Goal: Task Accomplishment & Management: Use online tool/utility

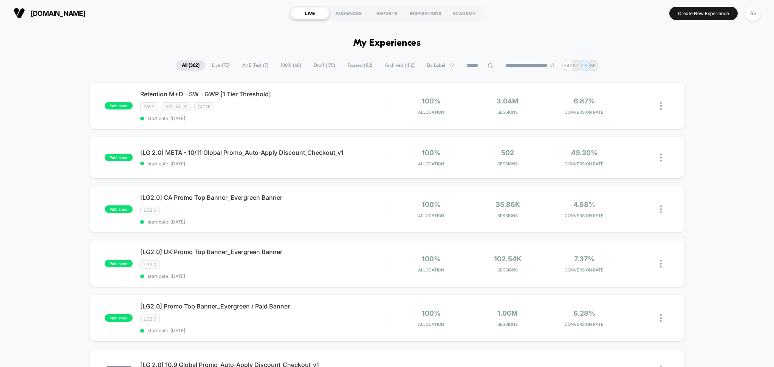
click at [476, 65] on input at bounding box center [480, 65] width 38 height 9
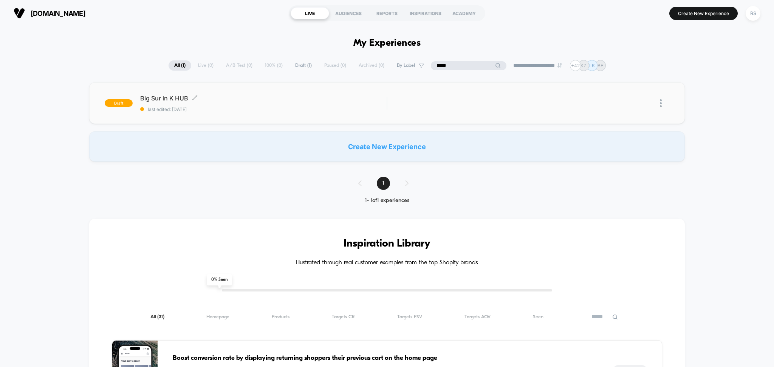
type input "*****"
click at [318, 104] on div "Big Sur in K HUB Click to edit experience details Click to edit experience deta…" at bounding box center [263, 104] width 247 height 18
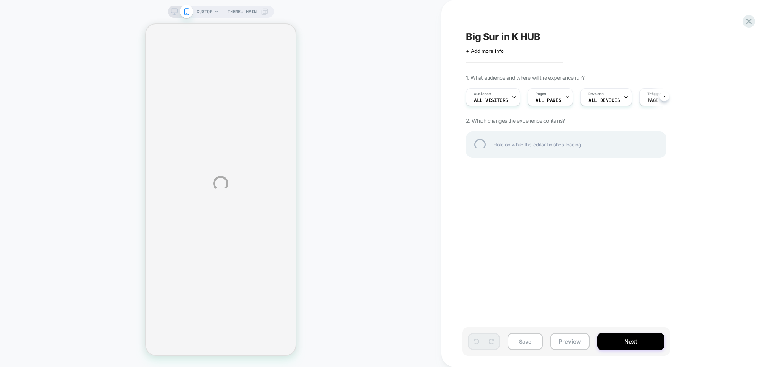
scroll to position [0, 0]
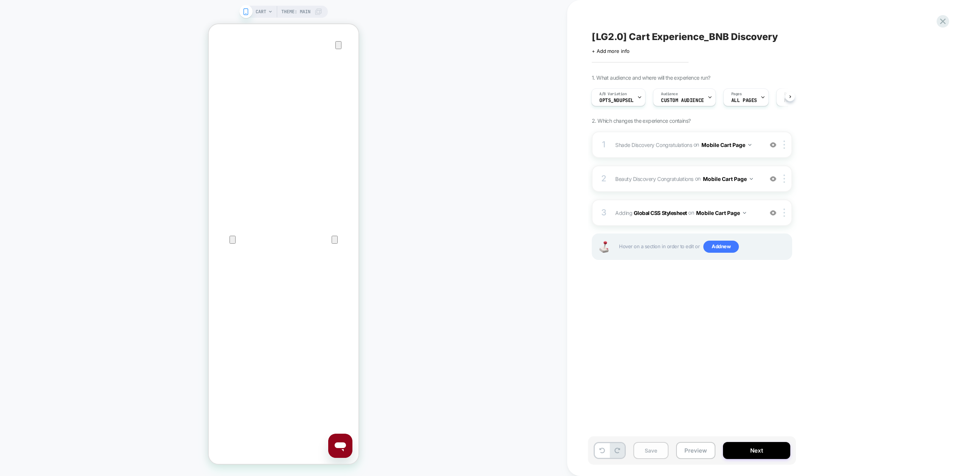
click at [652, 451] on button "Save" at bounding box center [650, 450] width 35 height 17
click at [697, 454] on button "Preview" at bounding box center [695, 450] width 39 height 17
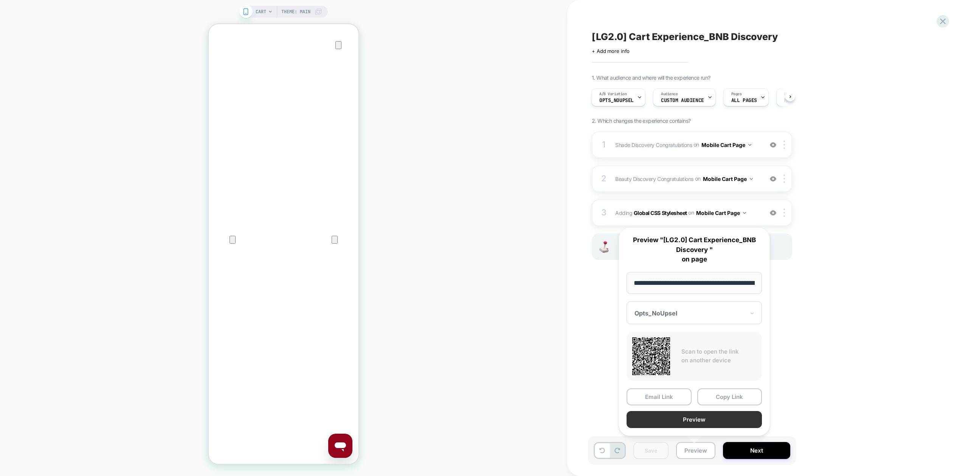
scroll to position [0, 39]
click at [729, 401] on button "Copy Link" at bounding box center [729, 397] width 65 height 17
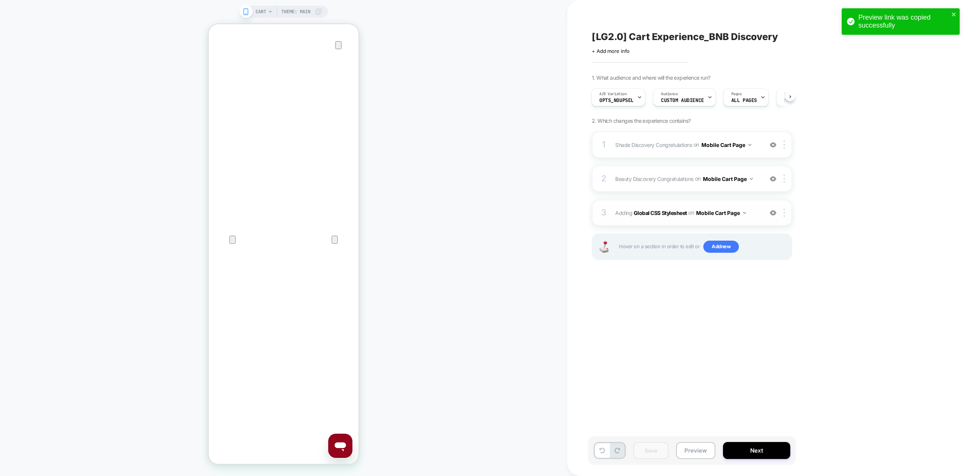
click at [684, 220] on div "3 Adding Global CSS Stylesheet on Mobile Cart Page Add Before Add After Copy to…" at bounding box center [692, 213] width 200 height 26
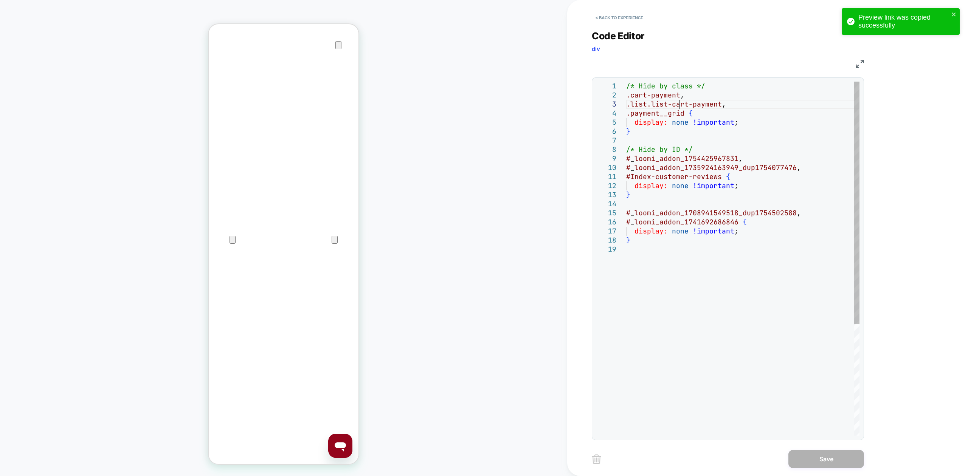
click at [678, 107] on div "/* Hide by class */ .cart-payment , .list.list-cart-payment , .payment__grid { …" at bounding box center [742, 341] width 233 height 518
click at [621, 20] on button "< Back to experience" at bounding box center [619, 18] width 55 height 12
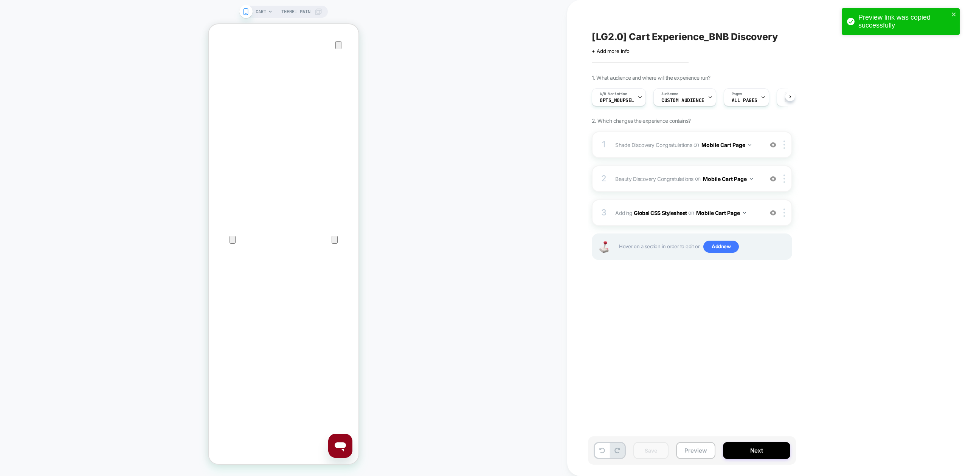
scroll to position [0, 0]
click at [679, 222] on div "3 Adding Global CSS Stylesheet on Mobile Cart Page Add Before Add After Copy to…" at bounding box center [692, 213] width 200 height 26
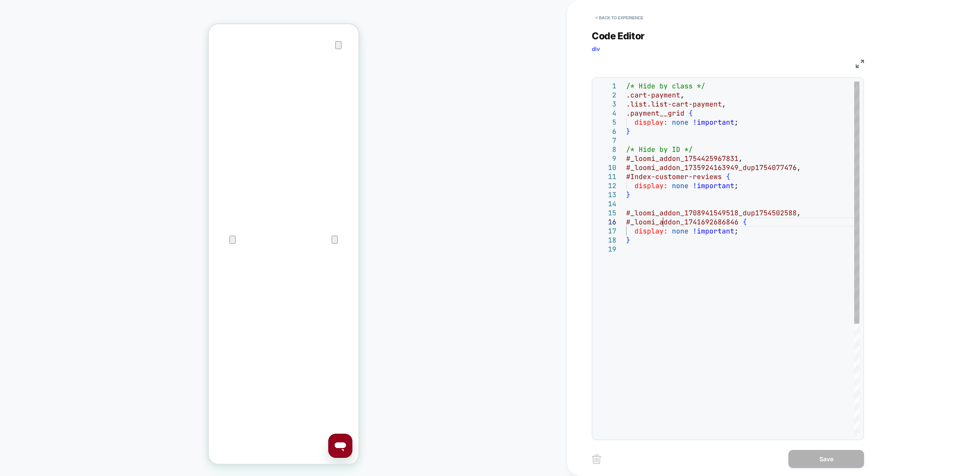
click at [663, 218] on div "/* Hide by class */ .cart-payment , .list.list-cart-payment , .payment__grid { …" at bounding box center [742, 341] width 233 height 518
click at [680, 220] on div "/* Hide by class */ .cart-payment , .list.list-cart-payment , .payment__grid { …" at bounding box center [742, 341] width 233 height 518
click at [685, 238] on div "/* Hide by class */ .cart-payment , .list.list-cart-payment , .payment__grid { …" at bounding box center [742, 341] width 233 height 518
click at [610, 16] on button "< Back to experience" at bounding box center [619, 18] width 55 height 12
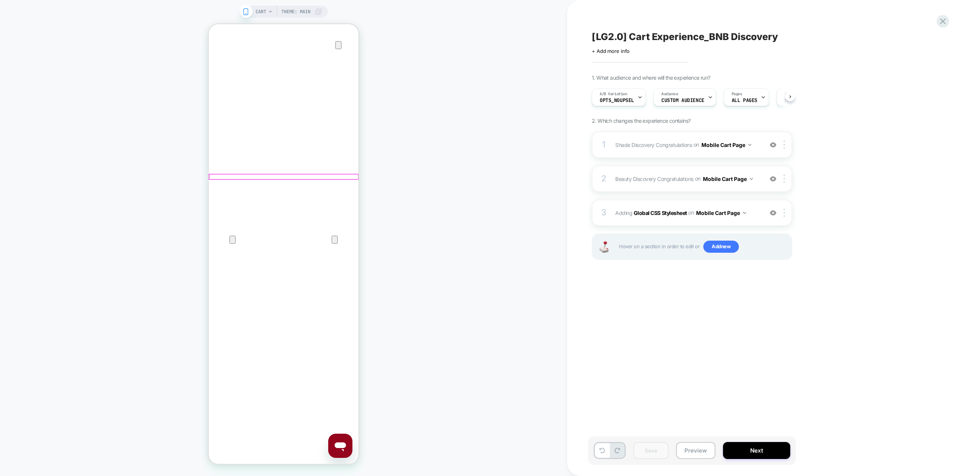
scroll to position [0, 0]
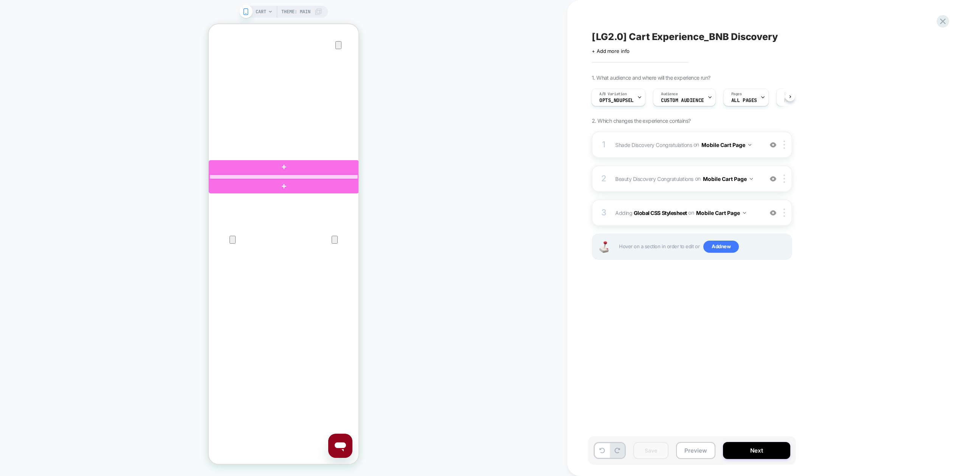
click at [308, 178] on div at bounding box center [283, 177] width 149 height 5
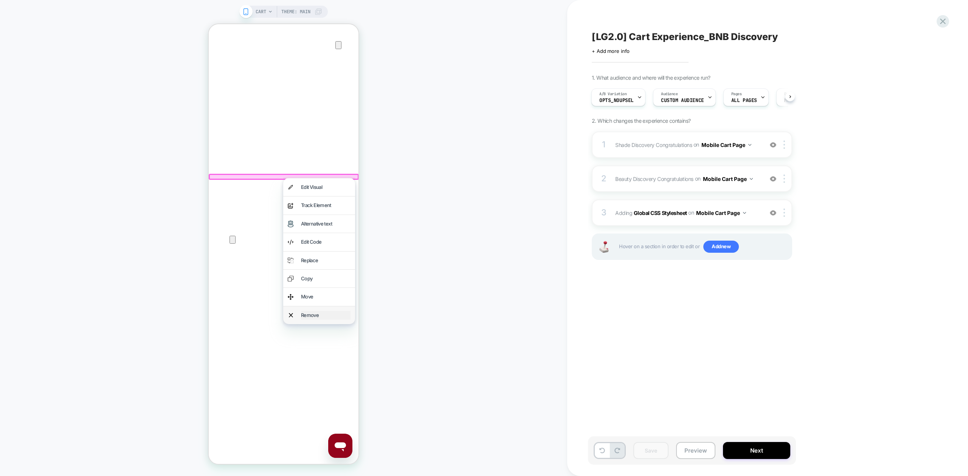
click at [325, 314] on div "Remove" at bounding box center [326, 315] width 50 height 9
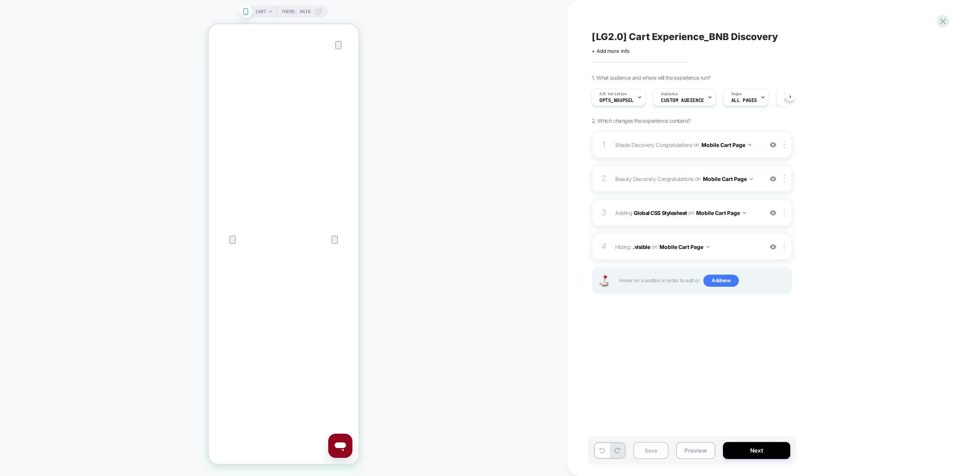
click at [656, 453] on button "Save" at bounding box center [650, 450] width 35 height 17
click at [698, 449] on button "Preview" at bounding box center [695, 450] width 39 height 17
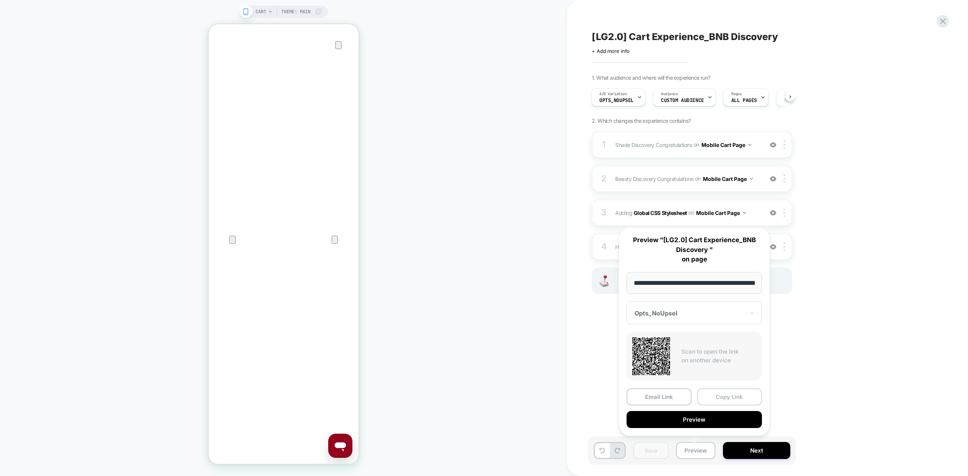
scroll to position [0, 39]
click at [730, 394] on button "Copy Link" at bounding box center [729, 397] width 65 height 17
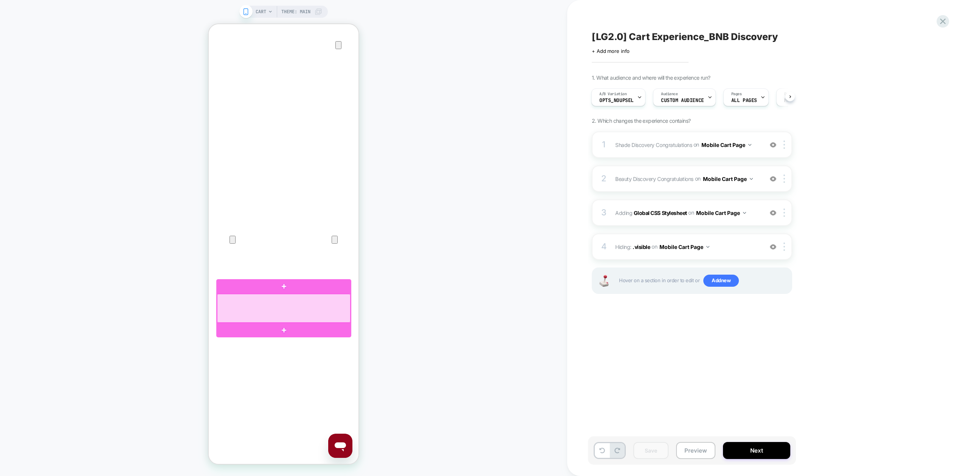
click at [299, 302] on div at bounding box center [283, 308] width 133 height 29
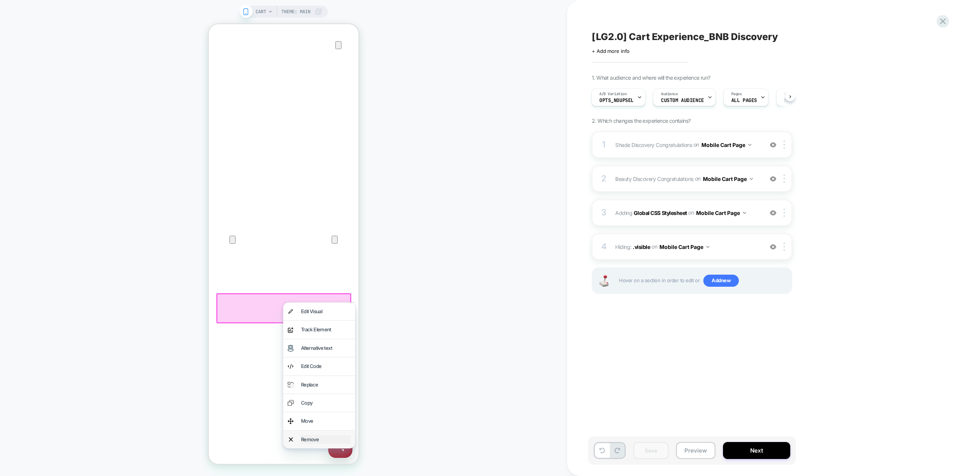
click at [317, 438] on div "Remove" at bounding box center [326, 439] width 50 height 9
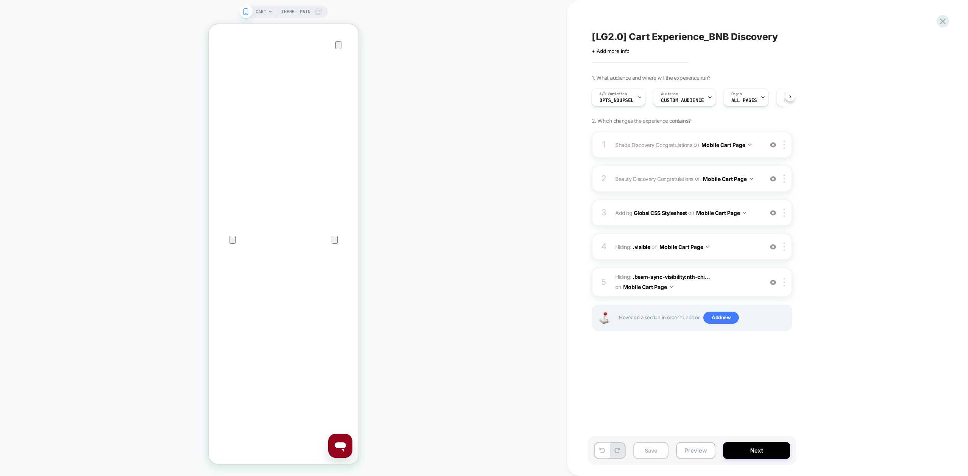
click at [657, 448] on button "Save" at bounding box center [650, 450] width 35 height 17
click at [694, 219] on div "3 Adding Global CSS Stylesheet on Mobile Cart Page Add Before Add After Copy to…" at bounding box center [692, 213] width 200 height 26
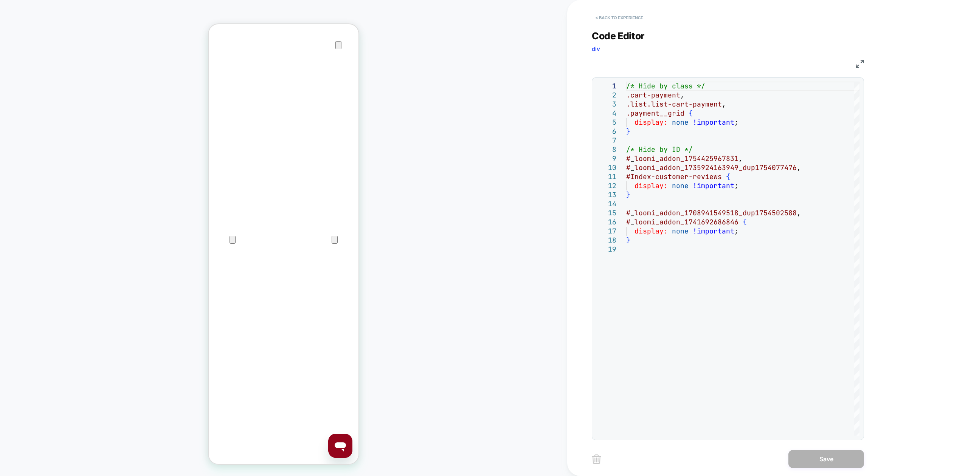
click at [625, 19] on button "< Back to experience" at bounding box center [619, 18] width 55 height 12
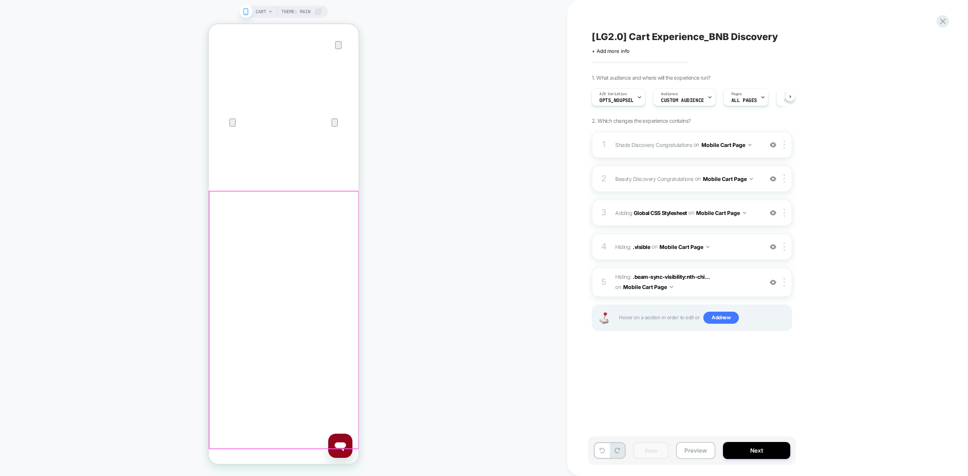
scroll to position [0, 0]
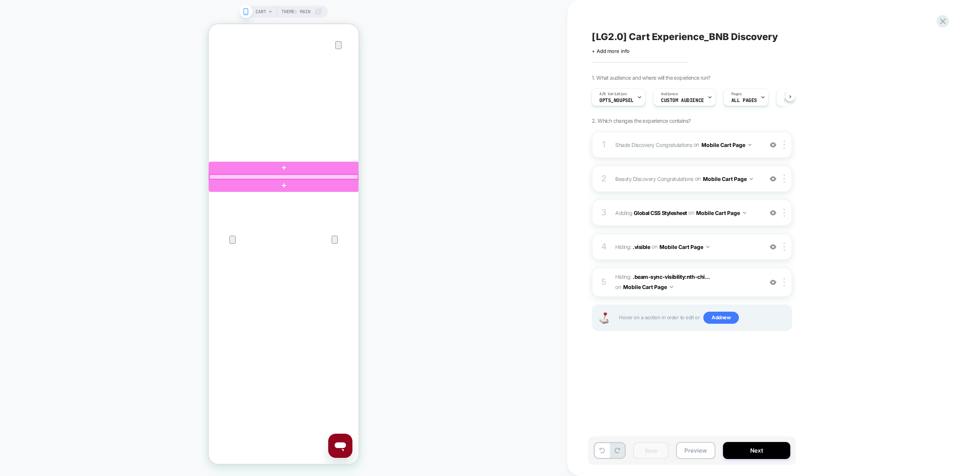
click at [315, 176] on div at bounding box center [283, 177] width 149 height 5
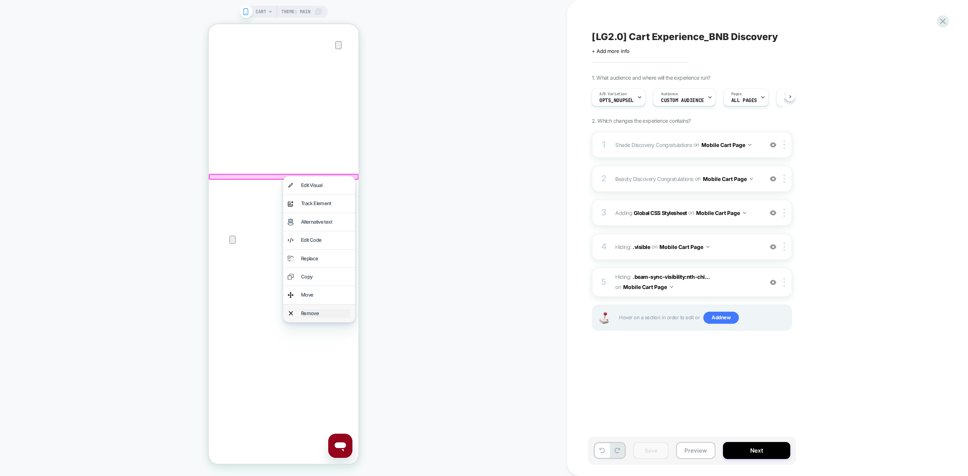
click at [325, 312] on div "Remove" at bounding box center [326, 313] width 50 height 9
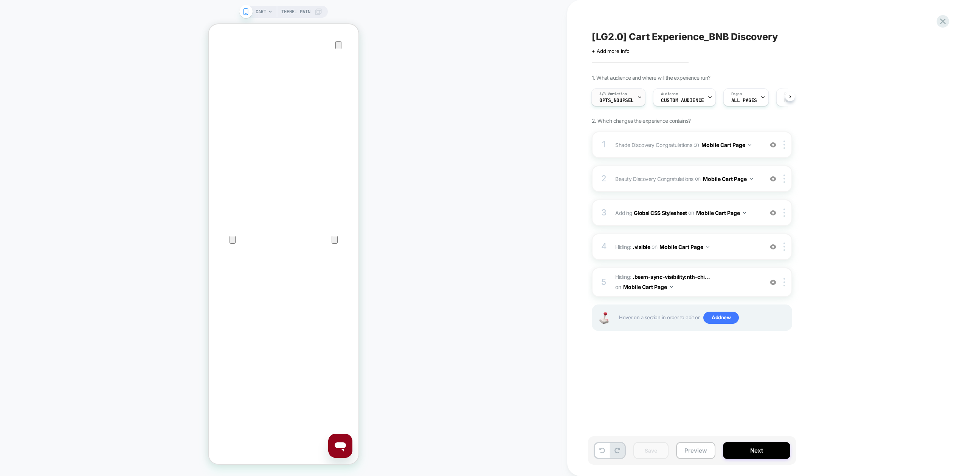
click at [631, 99] on span "Opts_NoUpsel" at bounding box center [616, 100] width 34 height 5
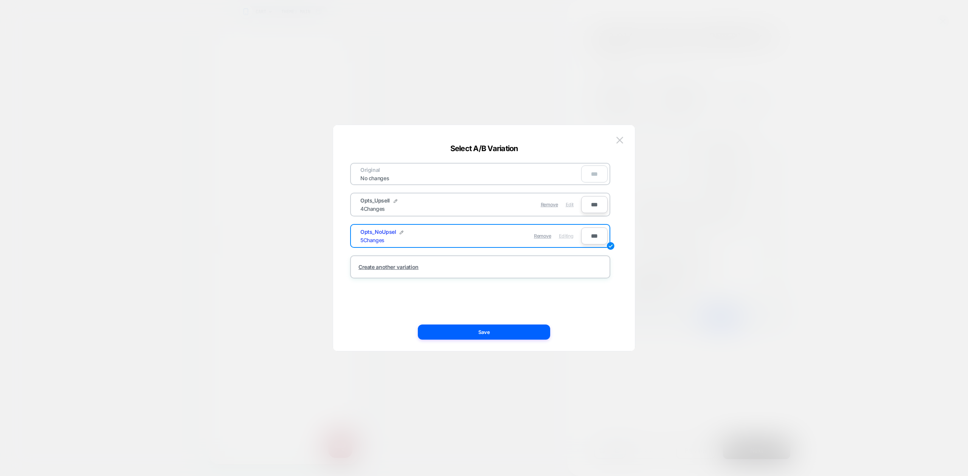
click at [570, 206] on span "Edit" at bounding box center [570, 205] width 8 height 6
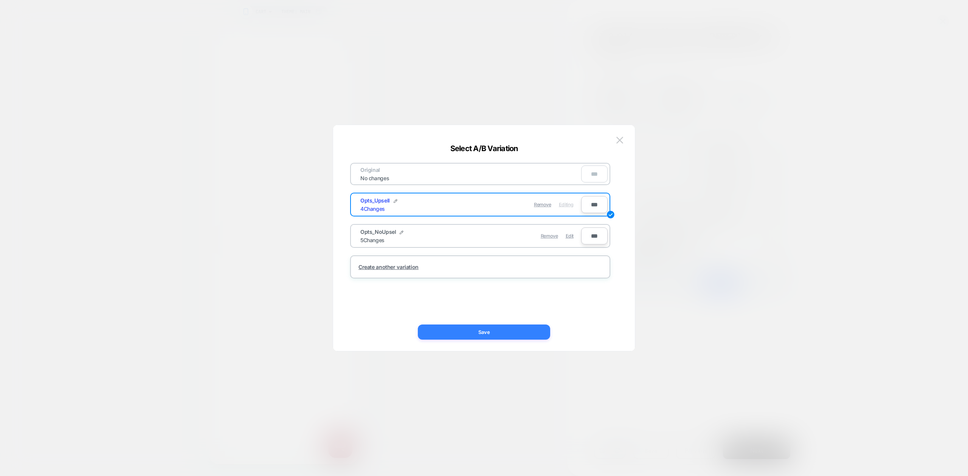
click at [516, 331] on button "Save" at bounding box center [484, 332] width 132 height 15
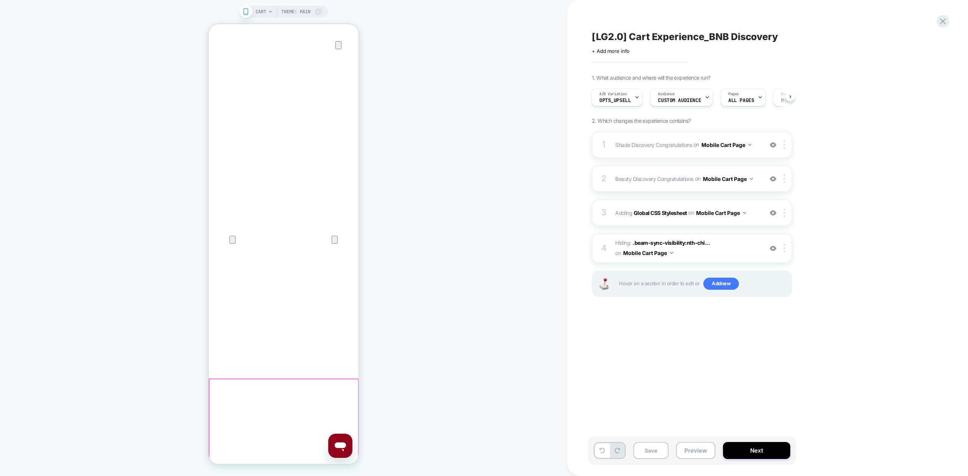
scroll to position [117, 0]
click at [696, 454] on button "Preview" at bounding box center [695, 450] width 39 height 17
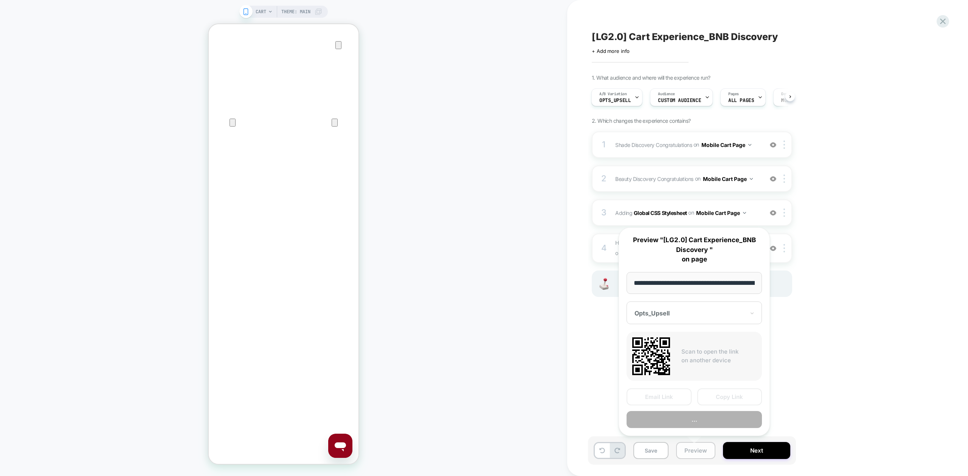
scroll to position [0, 39]
click at [725, 397] on button "Copy Link" at bounding box center [729, 397] width 65 height 17
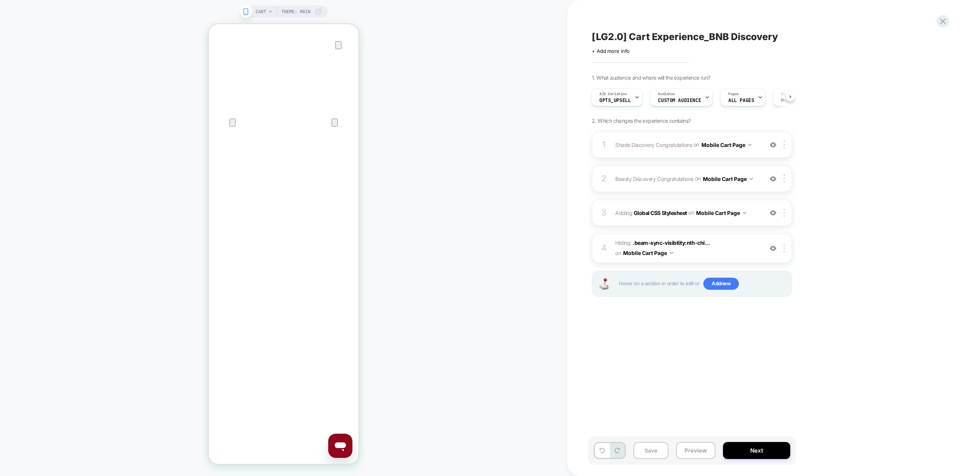
click at [412, 202] on div "CART Theme: MAIN" at bounding box center [283, 238] width 567 height 461
click at [668, 103] on span "Custom Audience" at bounding box center [679, 100] width 43 height 5
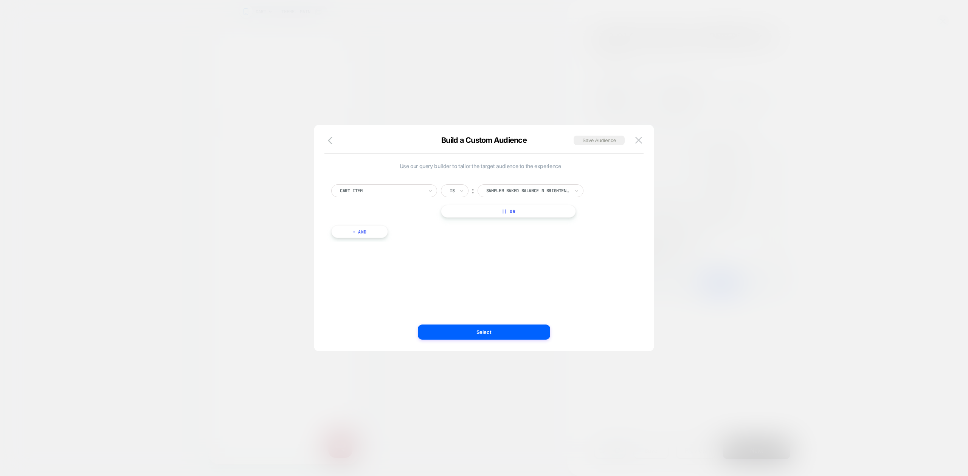
click at [752, 219] on div at bounding box center [484, 238] width 968 height 476
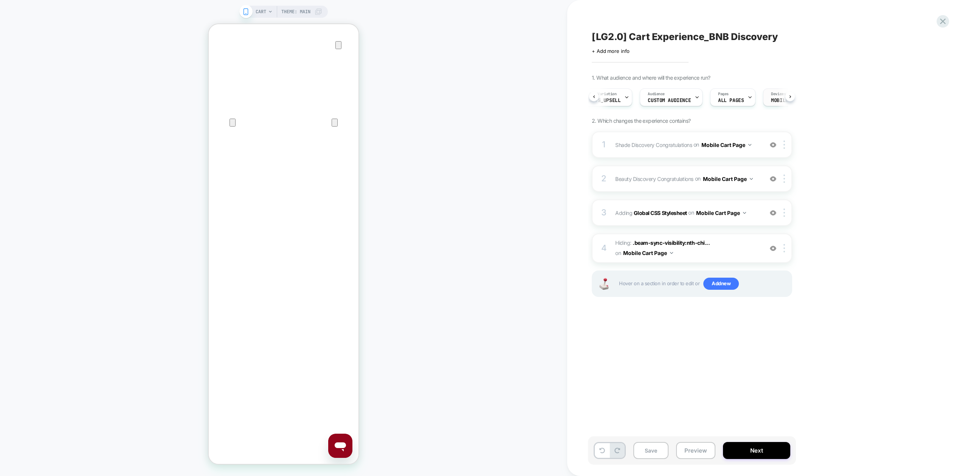
scroll to position [0, 14]
click at [719, 102] on span "ALL PAGES" at bounding box center [727, 100] width 26 height 5
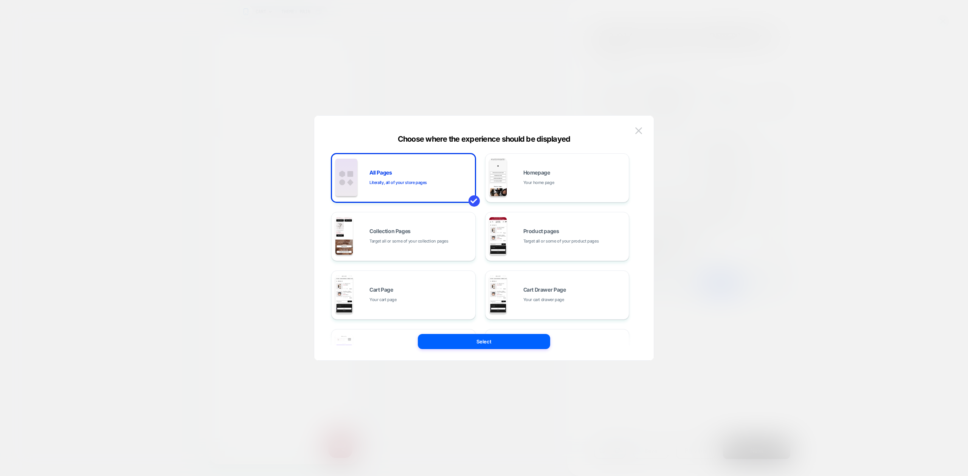
click at [729, 173] on div at bounding box center [484, 238] width 968 height 476
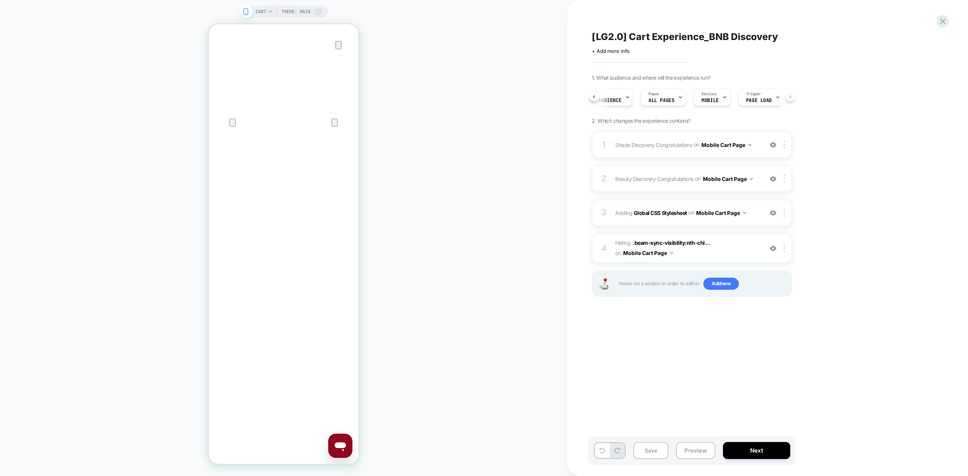
scroll to position [0, 94]
click at [655, 455] on button "Save" at bounding box center [650, 450] width 35 height 17
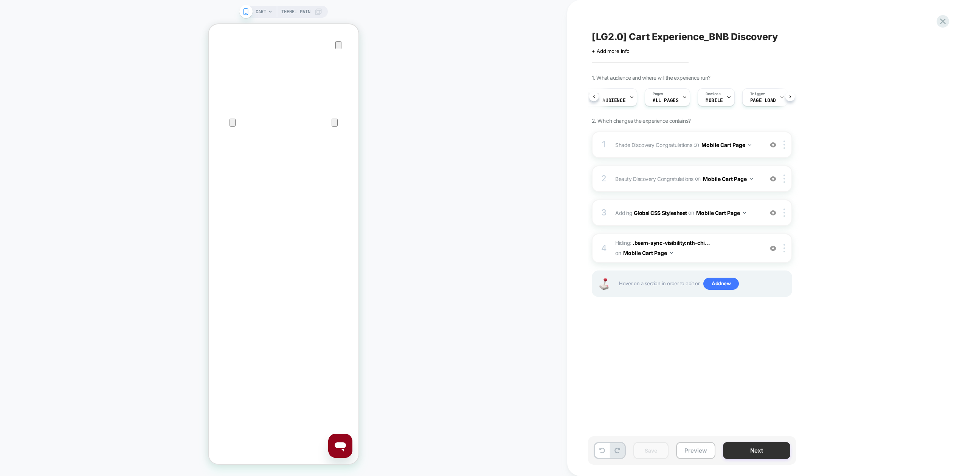
click at [744, 454] on button "Next" at bounding box center [756, 450] width 67 height 17
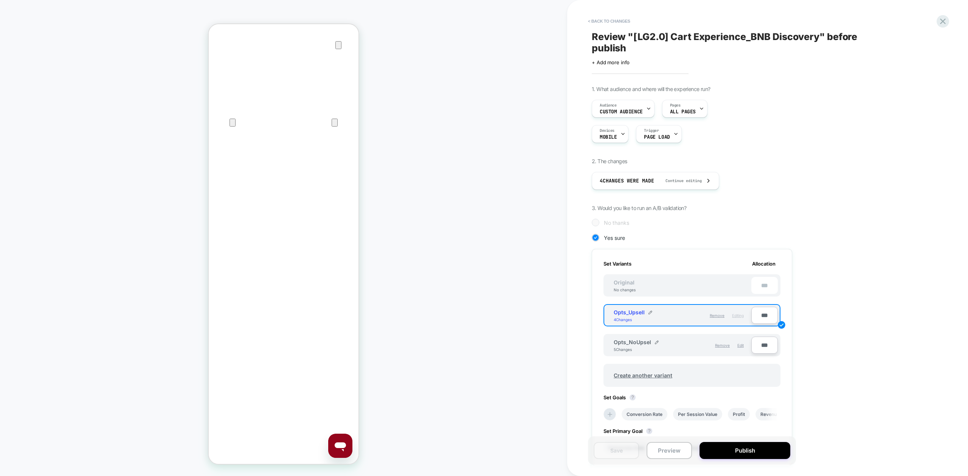
scroll to position [0, 1]
click at [755, 452] on button "Publish" at bounding box center [744, 450] width 91 height 17
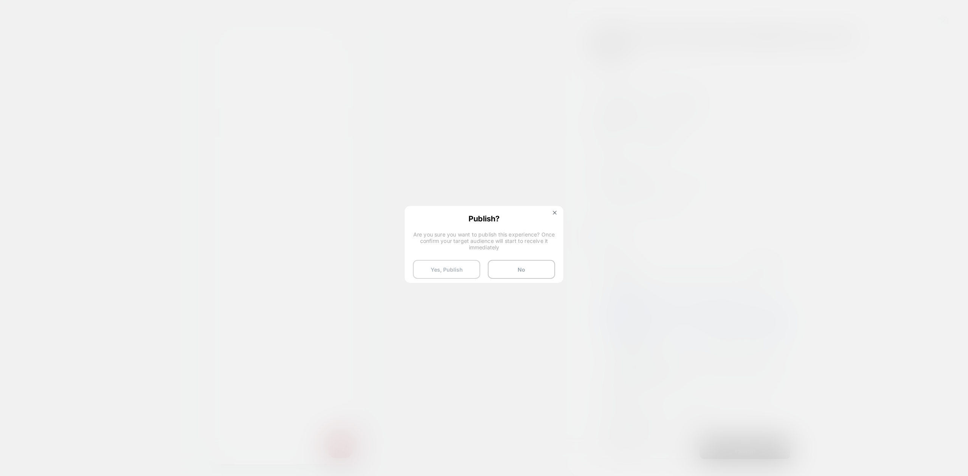
click at [461, 270] on button "Yes, Publish" at bounding box center [446, 269] width 67 height 19
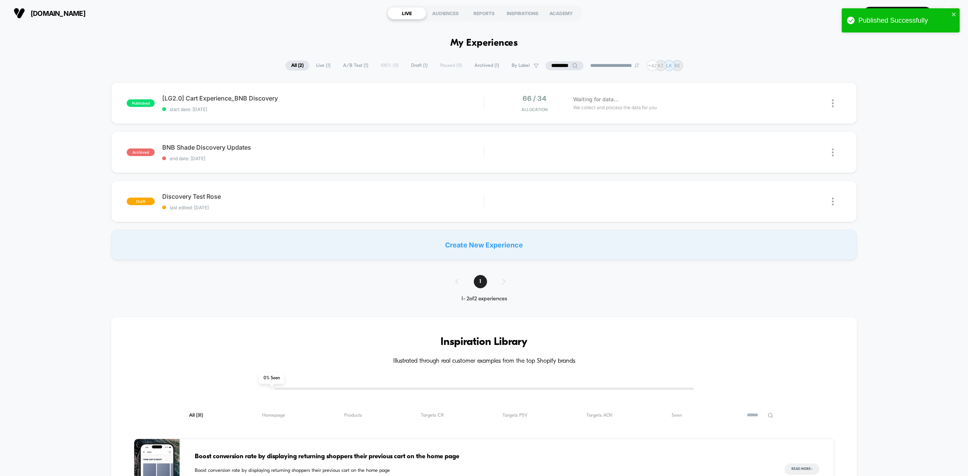
drag, startPoint x: 360, startPoint y: 112, endPoint x: 326, endPoint y: 3, distance: 114.4
click at [360, 112] on div "published [LG2.0] Cart Experience_BNB Discovery start date: [DATE] 66 / 34 Allo…" at bounding box center [483, 103] width 745 height 42
